Goal: Obtain resource: Obtain resource

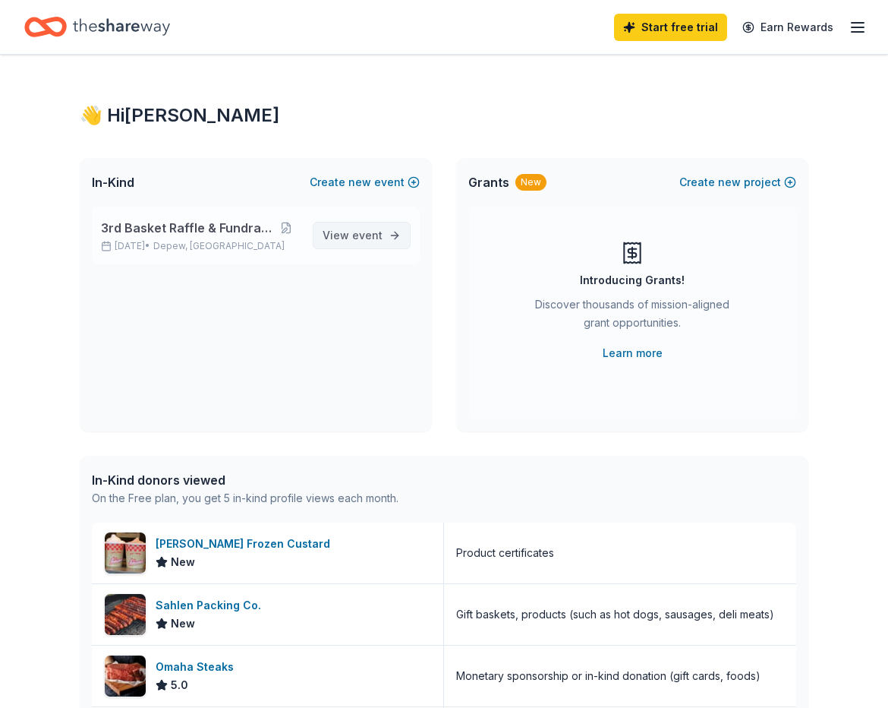
click at [380, 245] on link "View event" at bounding box center [362, 235] width 98 height 27
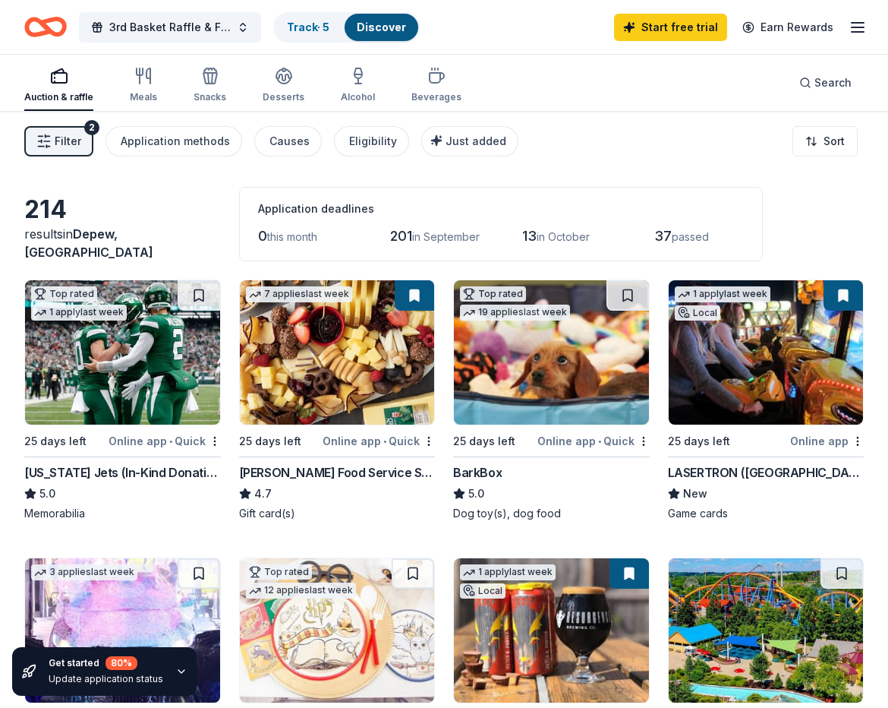
click at [520, 396] on img at bounding box center [551, 352] width 195 height 144
click at [434, 99] on div "Beverages" at bounding box center [437, 97] width 50 height 12
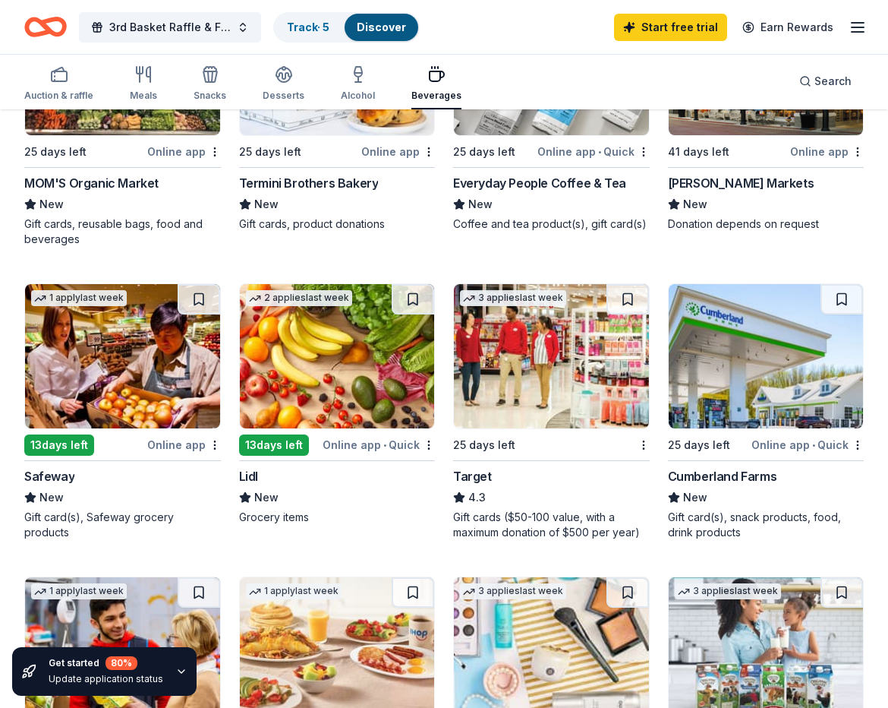
scroll to position [608, 0]
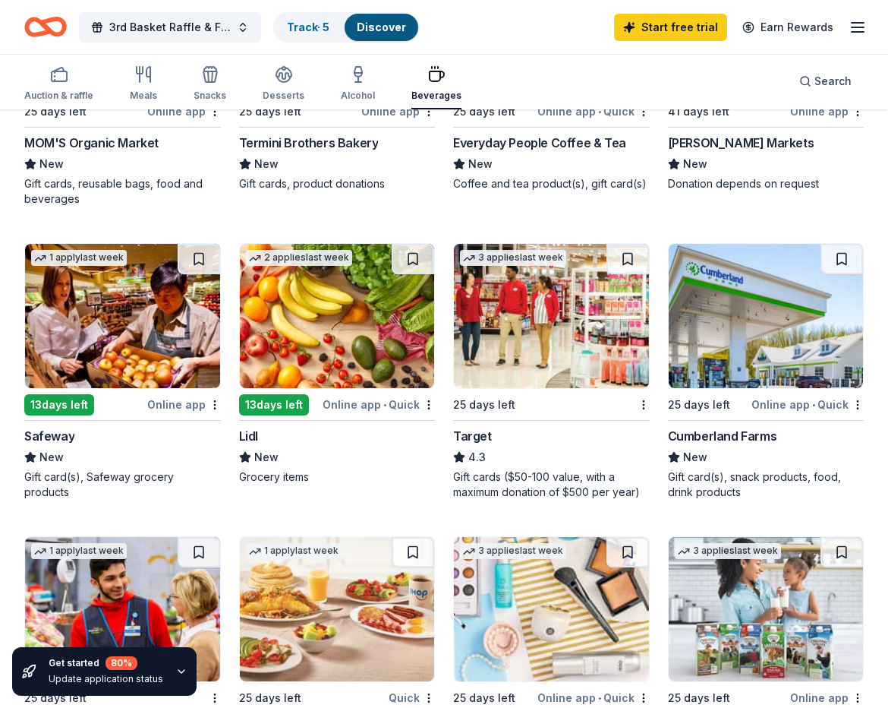
click at [520, 352] on img at bounding box center [551, 316] width 195 height 144
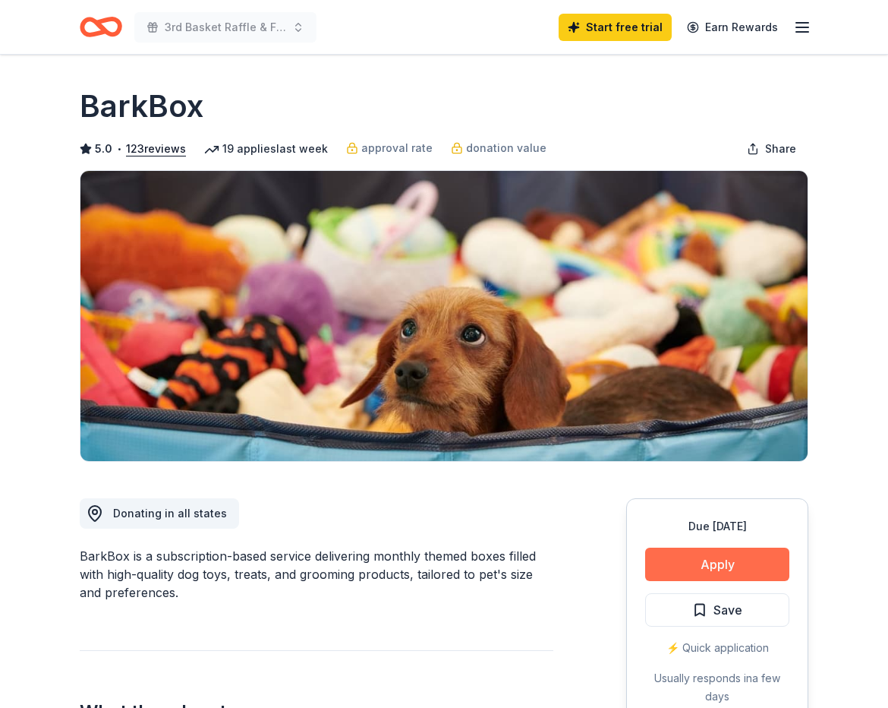
click at [746, 563] on button "Apply" at bounding box center [717, 564] width 144 height 33
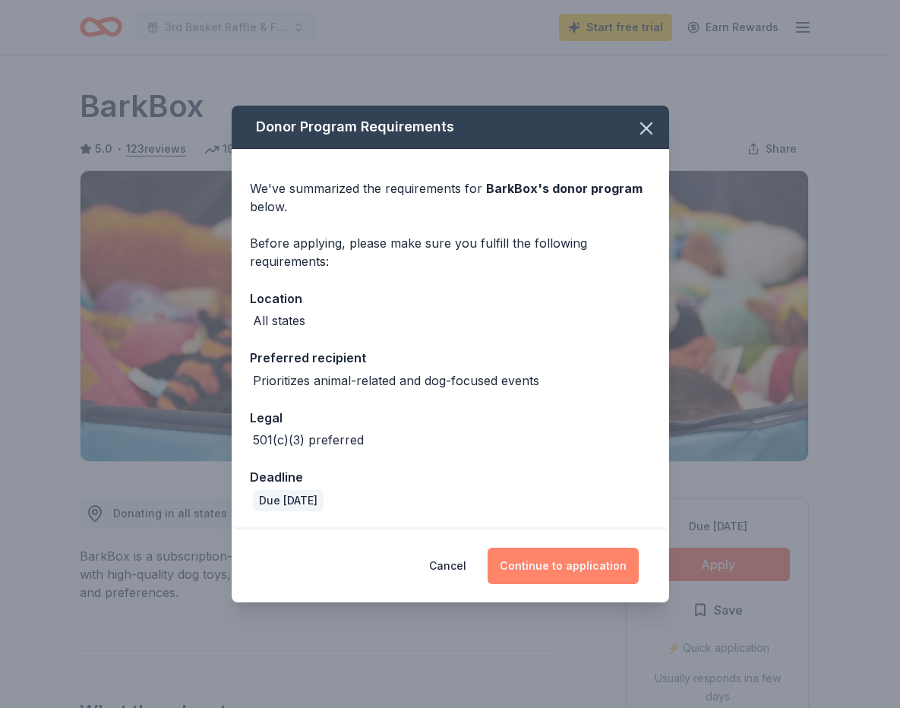
click at [567, 572] on button "Continue to application" at bounding box center [563, 566] width 151 height 36
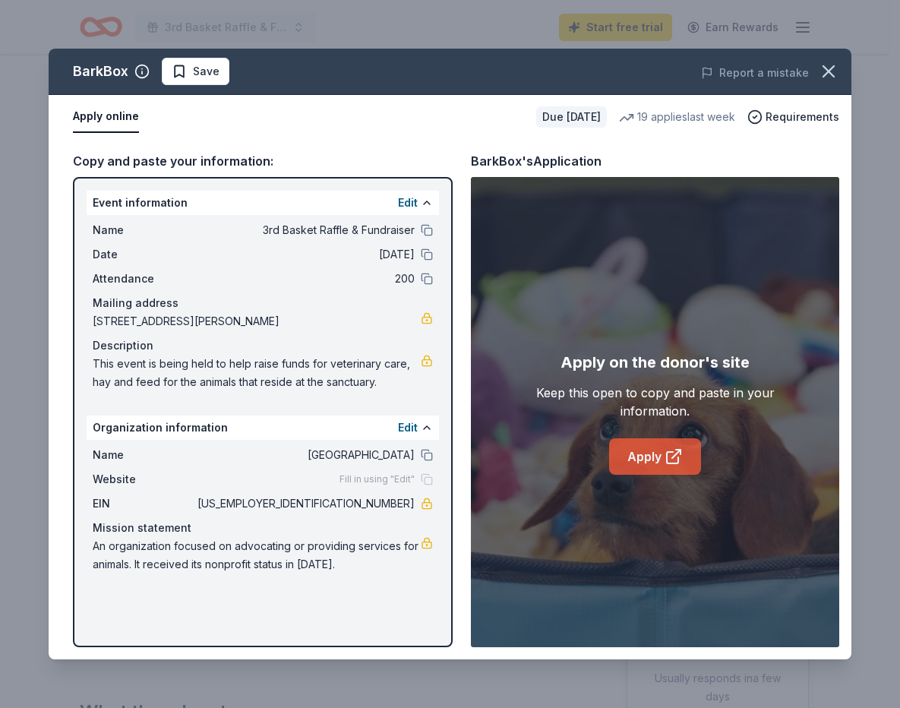
click at [649, 457] on link "Apply" at bounding box center [655, 456] width 92 height 36
click at [825, 69] on icon "button" at bounding box center [828, 71] width 11 height 11
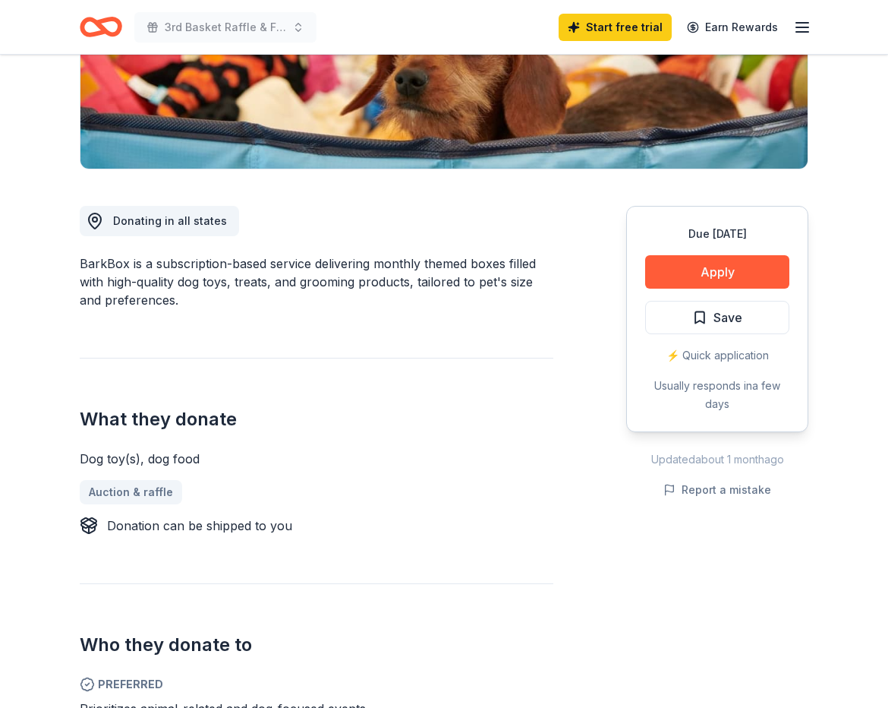
scroll to position [380, 0]
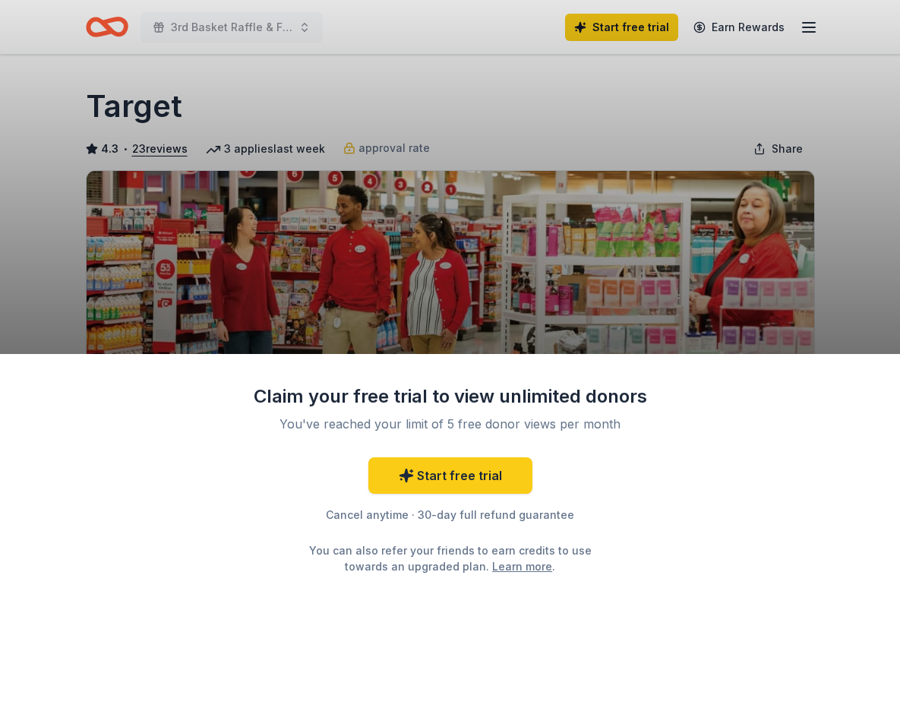
click at [728, 567] on div "Claim your free trial to view unlimited donors You've reached your limit of 5 f…" at bounding box center [450, 531] width 900 height 354
